Goal: Find specific page/section

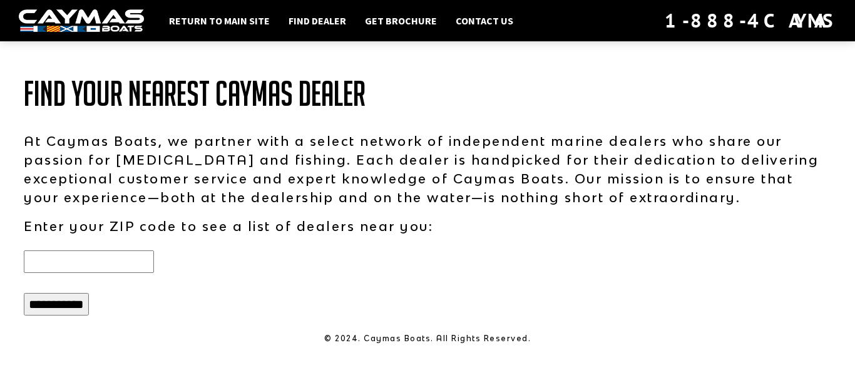
click at [73, 259] on input "text" at bounding box center [89, 261] width 130 height 23
type input "*****"
click at [77, 305] on input "**********" at bounding box center [56, 304] width 65 height 23
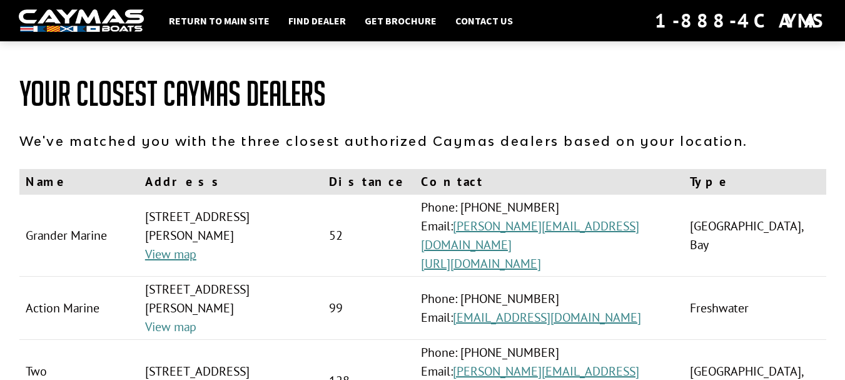
click at [175, 319] on link "View map" at bounding box center [170, 327] width 51 height 16
